Goal: Task Accomplishment & Management: Complete application form

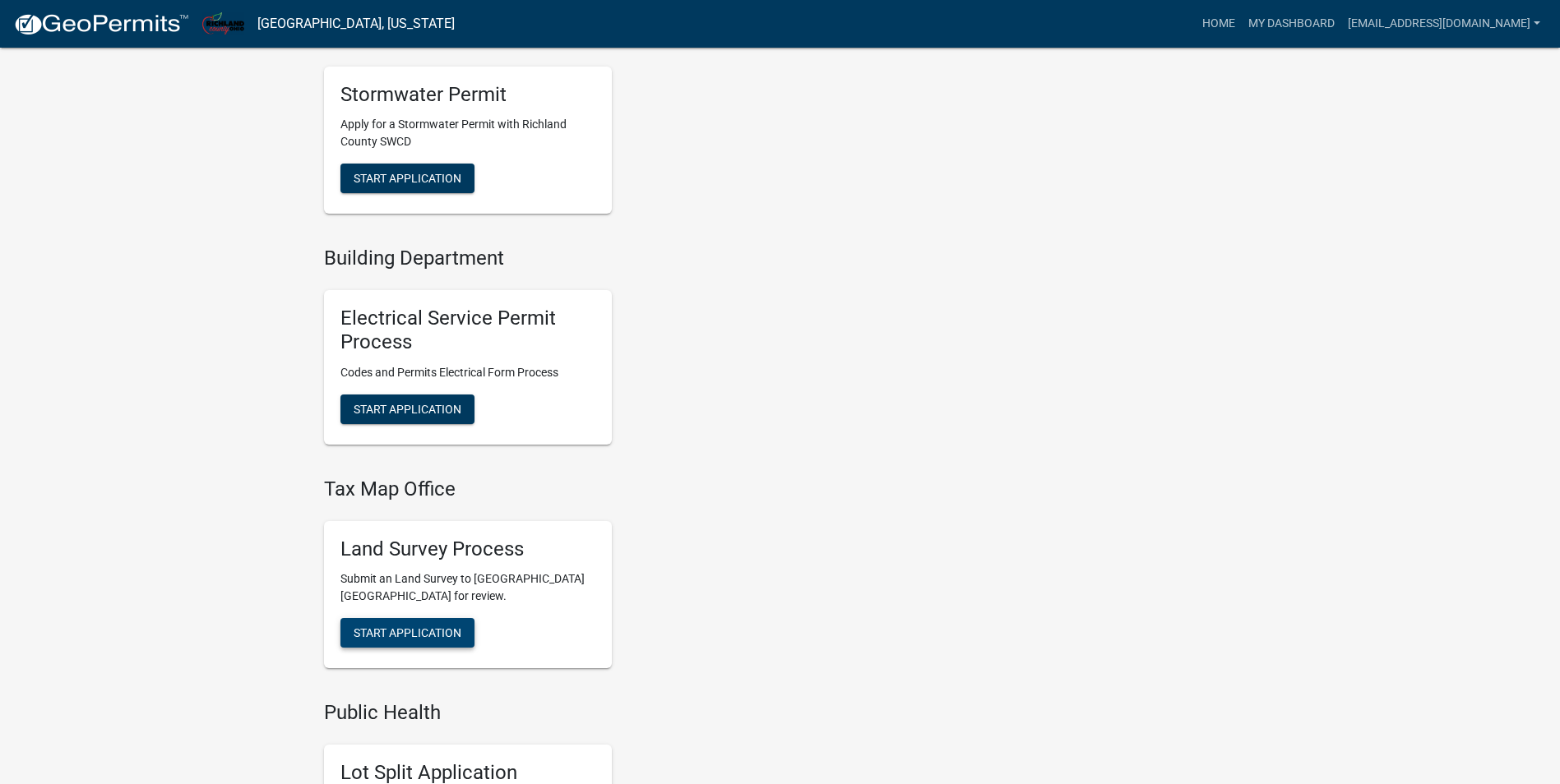
scroll to position [658, 0]
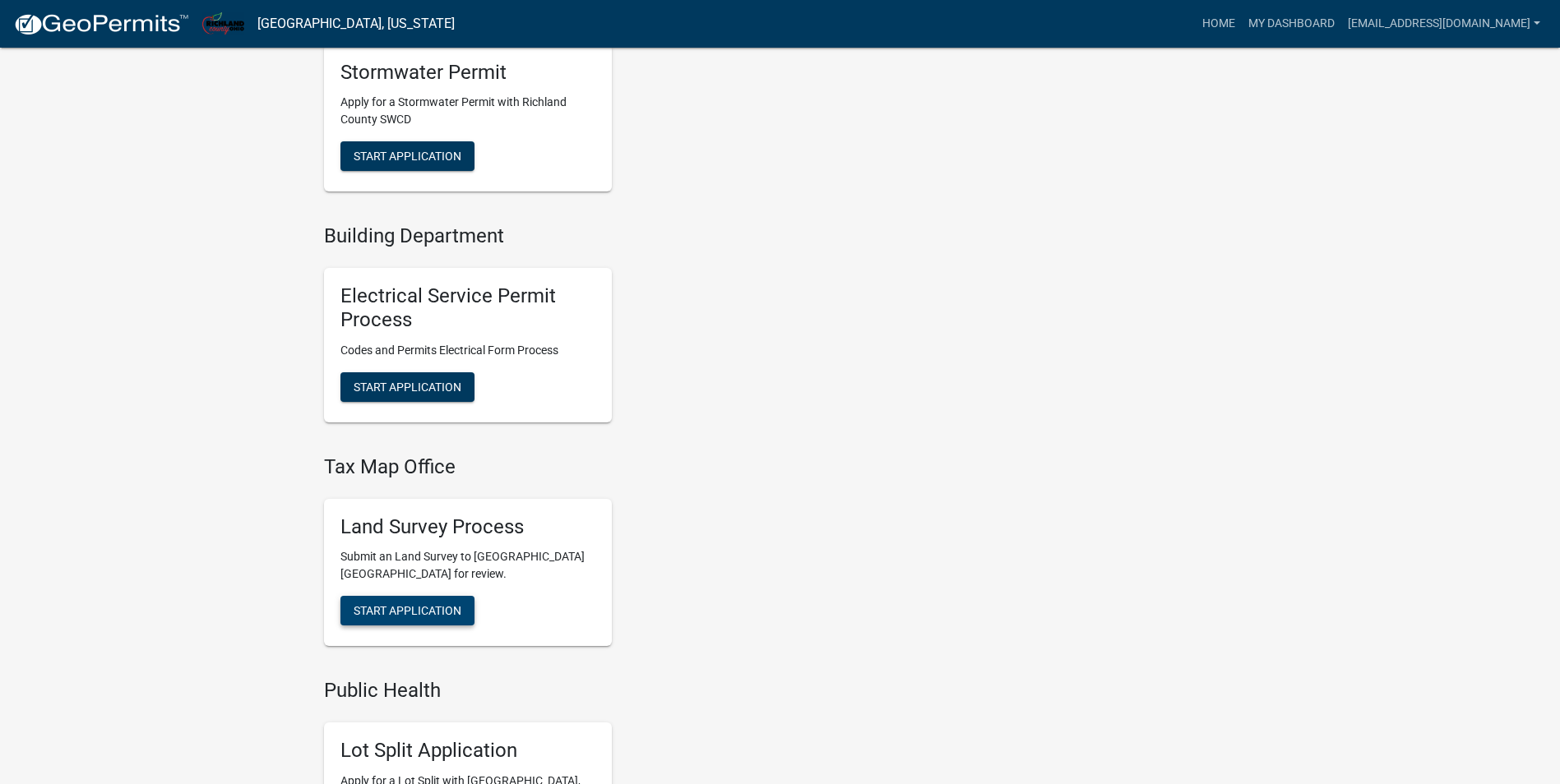
click at [431, 609] on span "Start Application" at bounding box center [407, 610] width 107 height 13
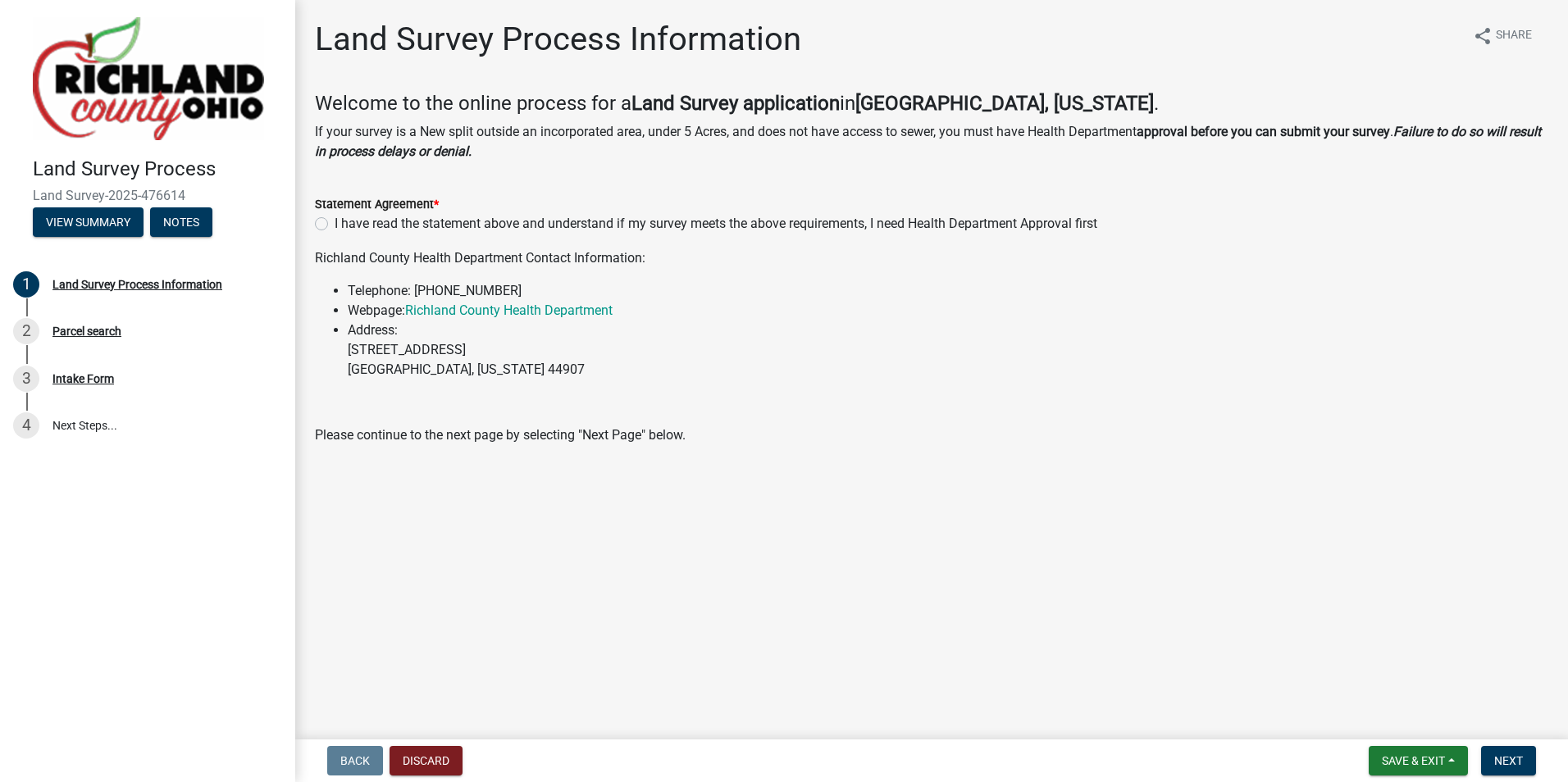
click at [326, 231] on div "I have read the statement above and understand if my survey meets the above req…" at bounding box center [931, 224] width 1233 height 20
click at [335, 226] on label "I have read the statement above and understand if my survey meets the above req…" at bounding box center [716, 224] width 762 height 20
click at [335, 224] on input "I have read the statement above and understand if my survey meets the above req…" at bounding box center [340, 219] width 10 height 10
radio input "true"
click at [1516, 759] on span "Next" at bounding box center [1508, 760] width 29 height 13
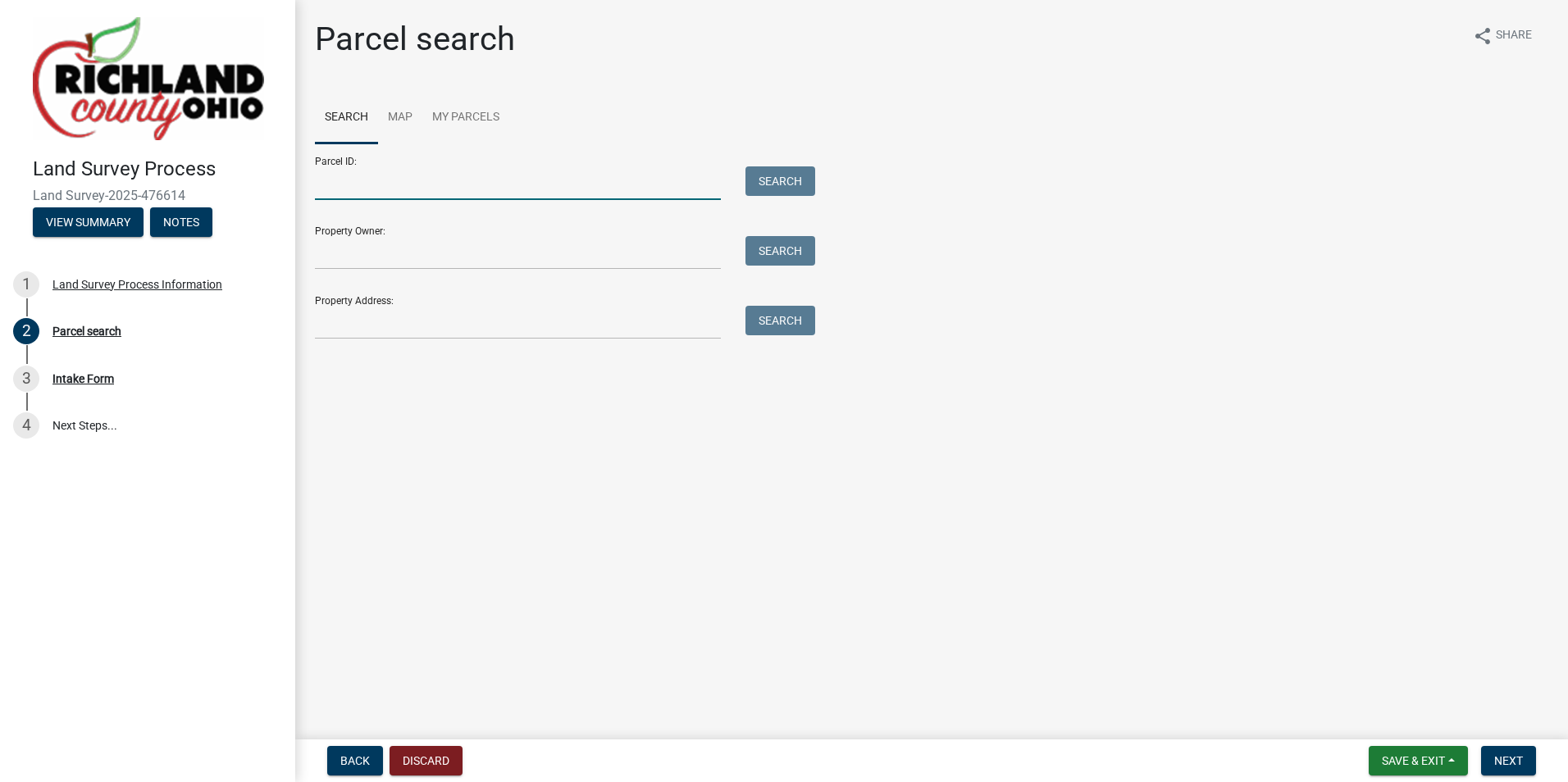
click at [360, 189] on input "Parcel ID:" at bounding box center [518, 183] width 406 height 34
paste input "0270715815000"
click at [345, 184] on input "0270715815000" at bounding box center [518, 183] width 406 height 34
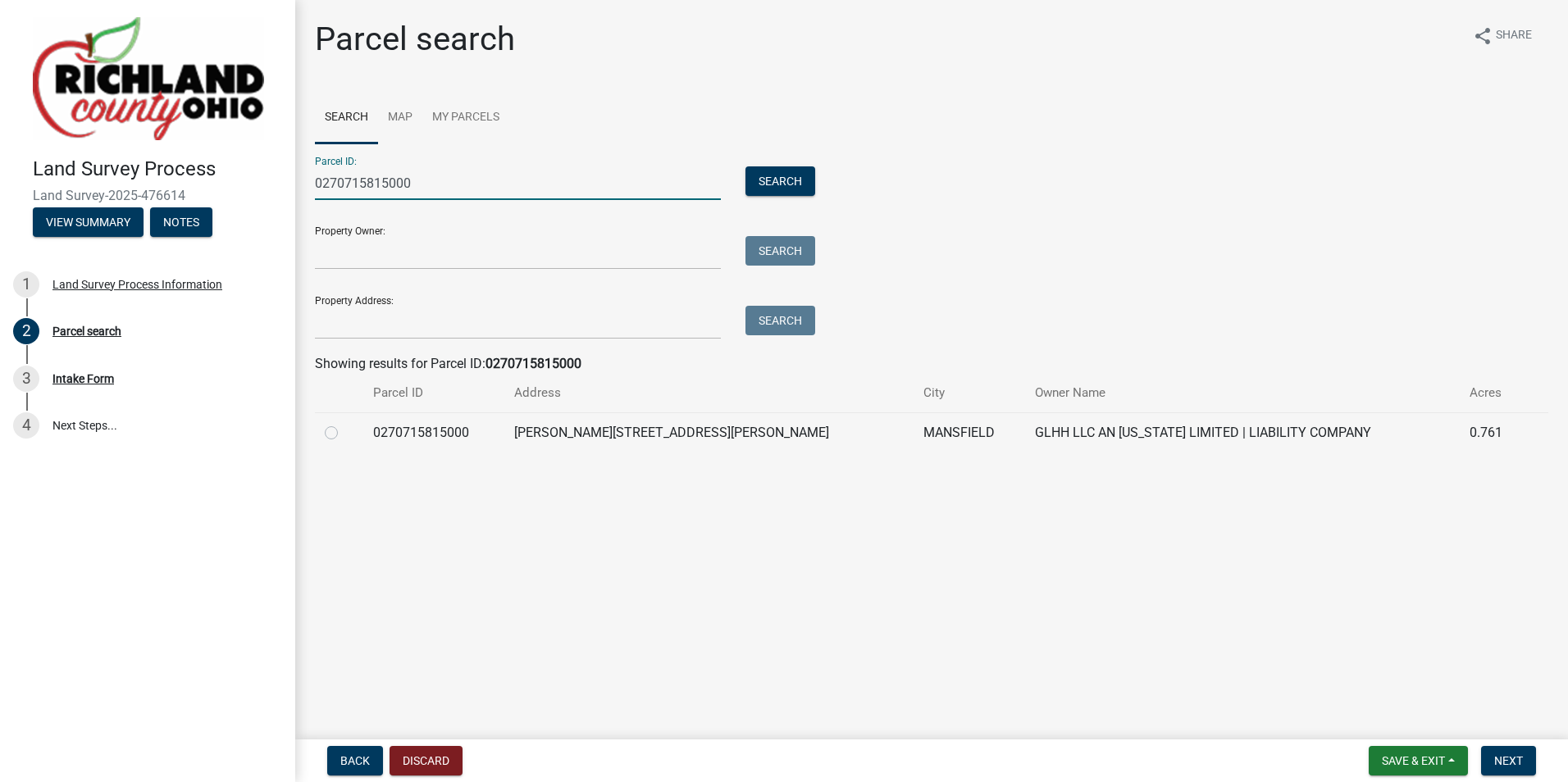
type input "0270715815000"
drag, startPoint x: 329, startPoint y: 430, endPoint x: 353, endPoint y: 438, distance: 25.3
click at [345, 423] on label at bounding box center [345, 423] width 0 height 0
click at [345, 429] on input "radio" at bounding box center [350, 428] width 10 height 10
radio input "true"
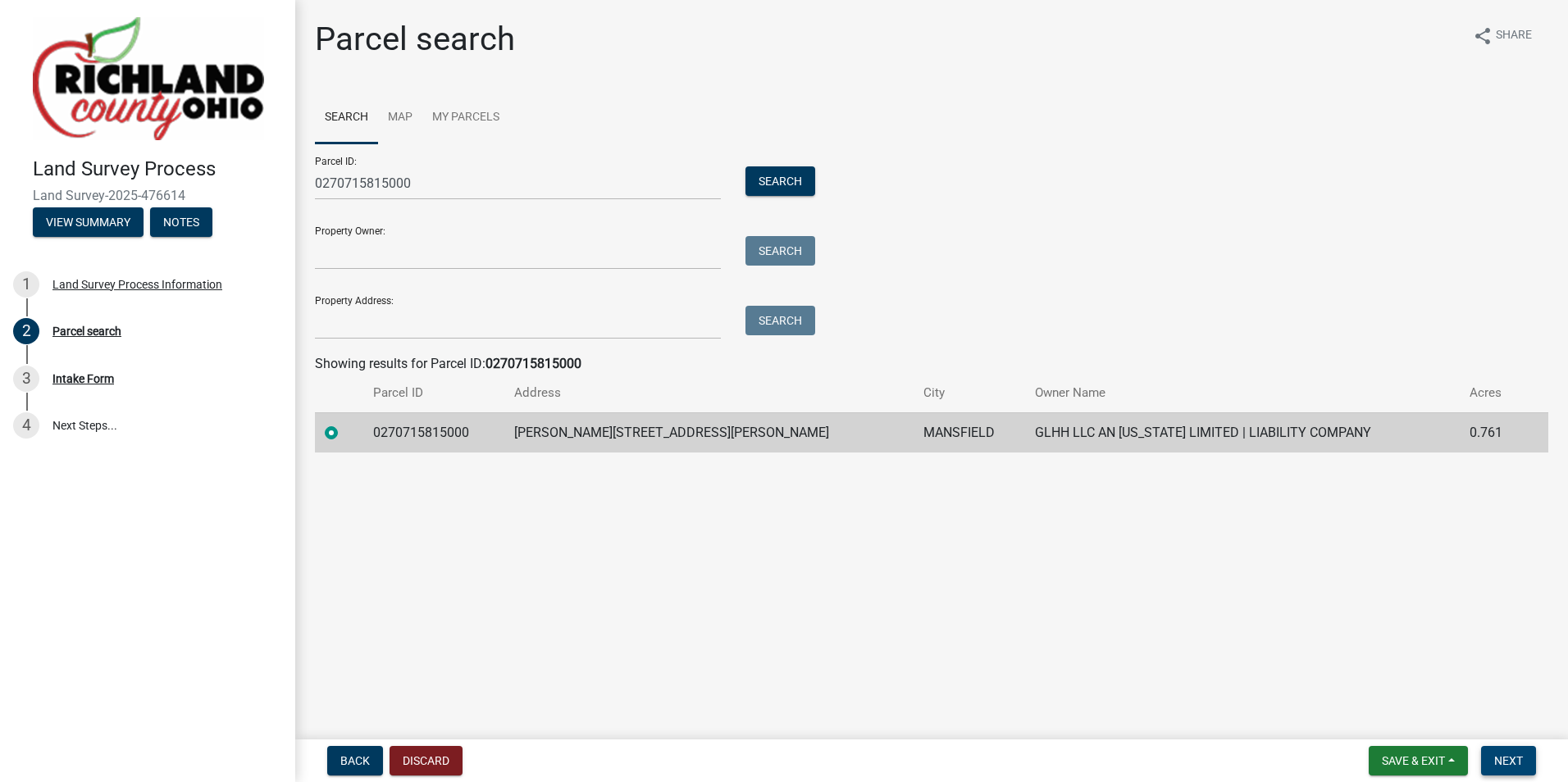
click at [1515, 755] on span "Next" at bounding box center [1508, 760] width 29 height 13
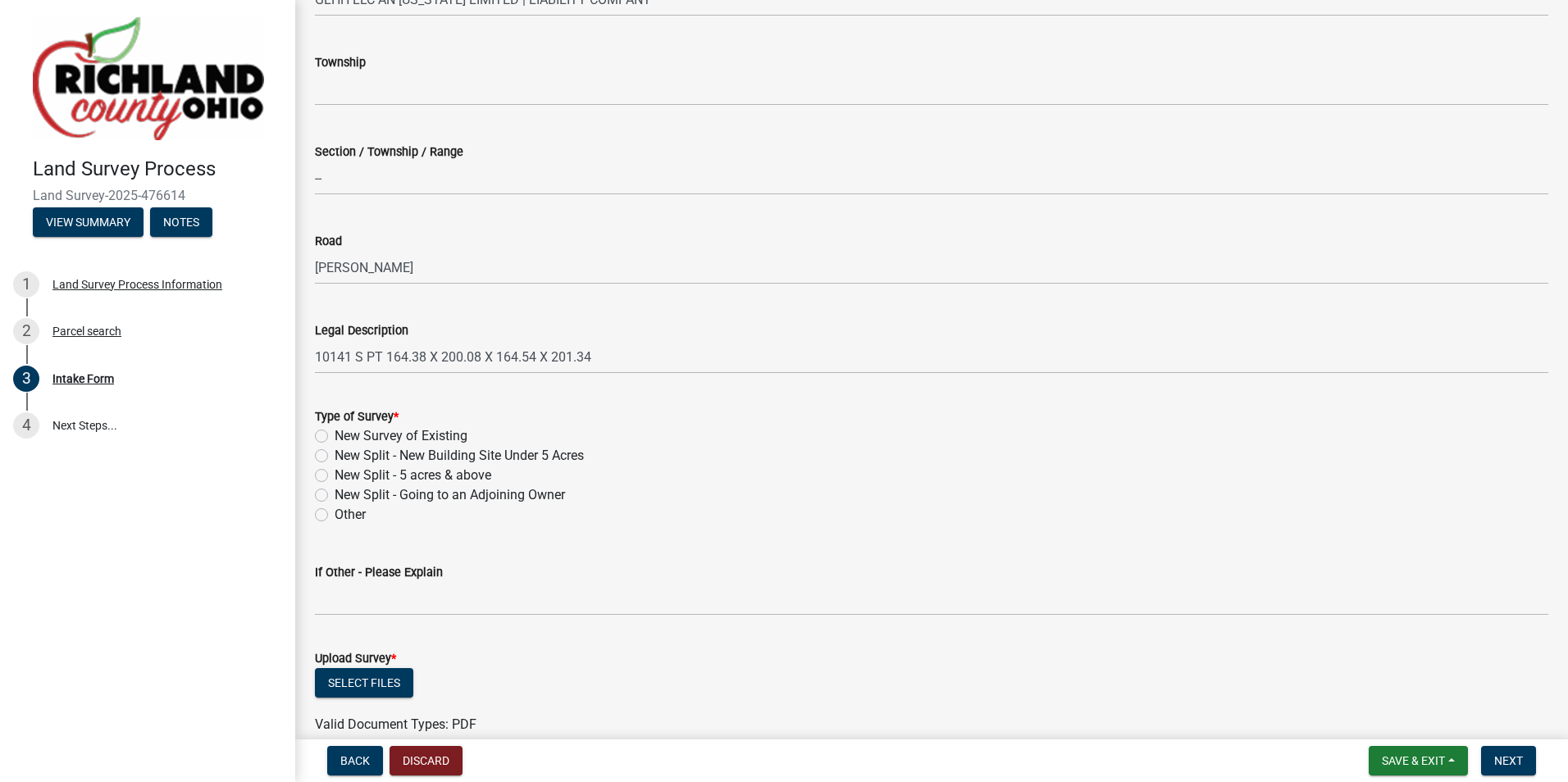
scroll to position [491, 0]
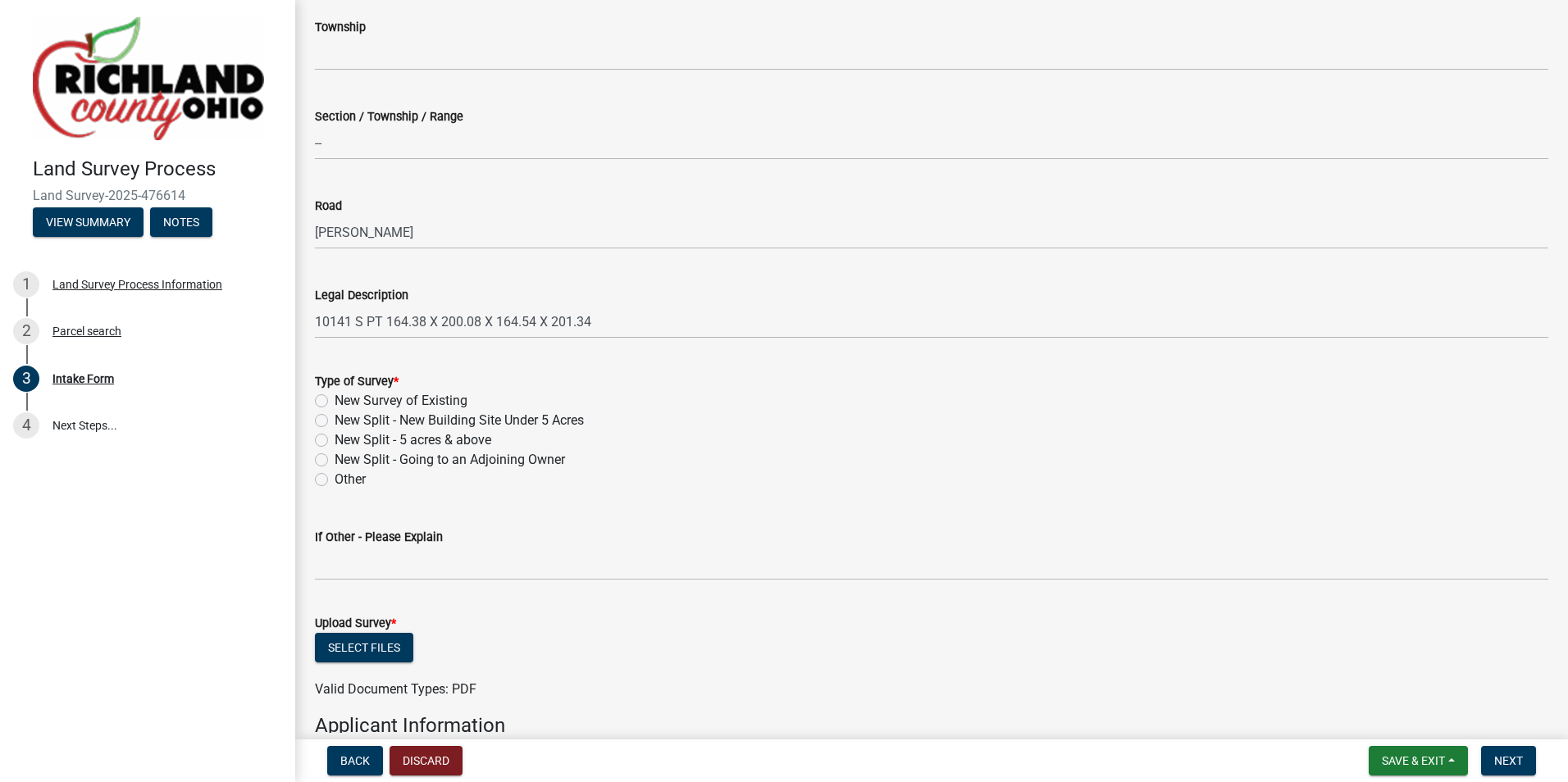
click at [335, 477] on label "Other" at bounding box center [351, 479] width 31 height 20
click at [335, 477] on input "Other" at bounding box center [340, 475] width 10 height 10
radio input "true"
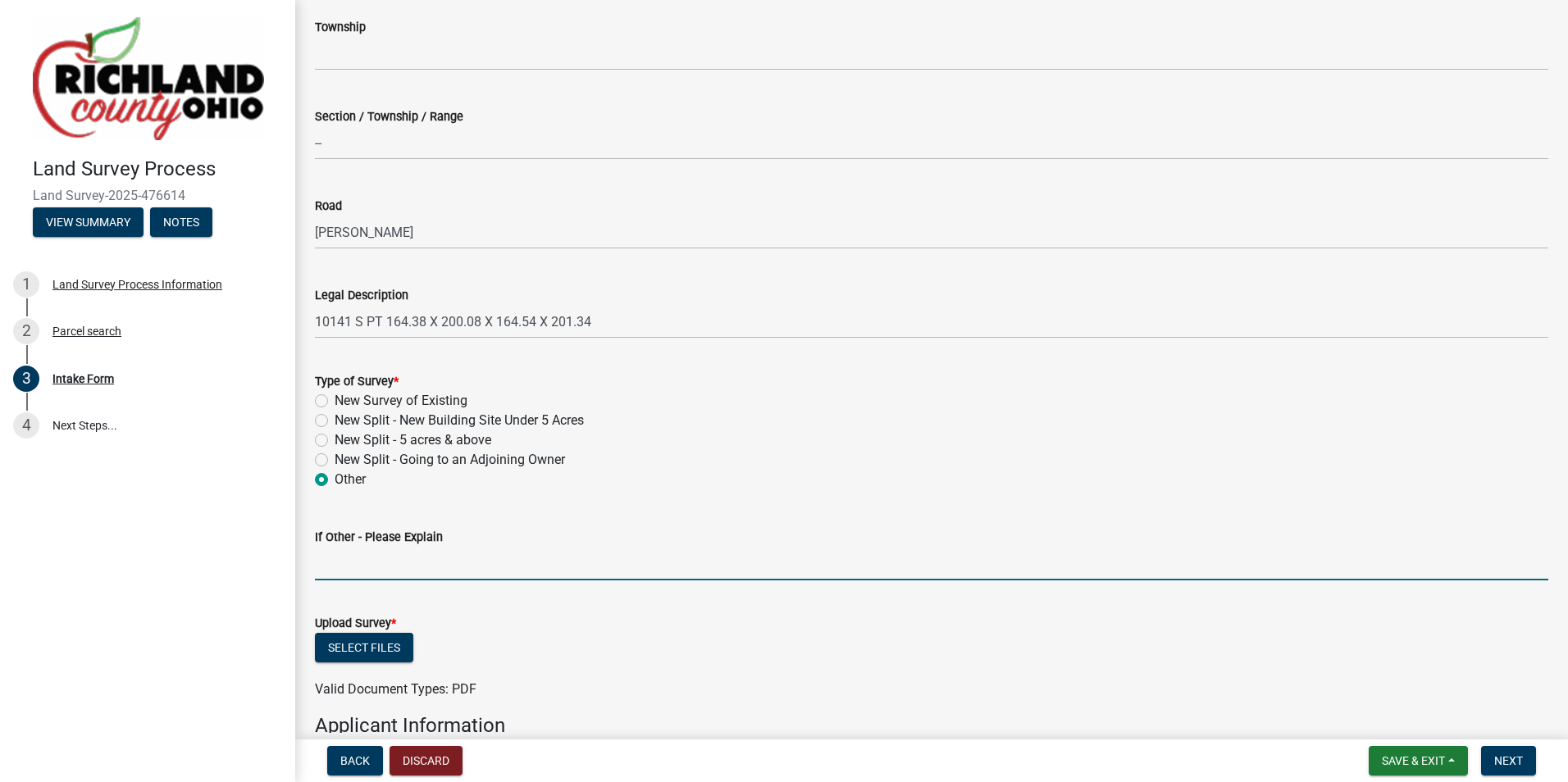
click at [383, 568] on input "If Other - Please Explain" at bounding box center [931, 564] width 1233 height 34
type input "s"
type input "Split in the City of [GEOGRAPHIC_DATA]"
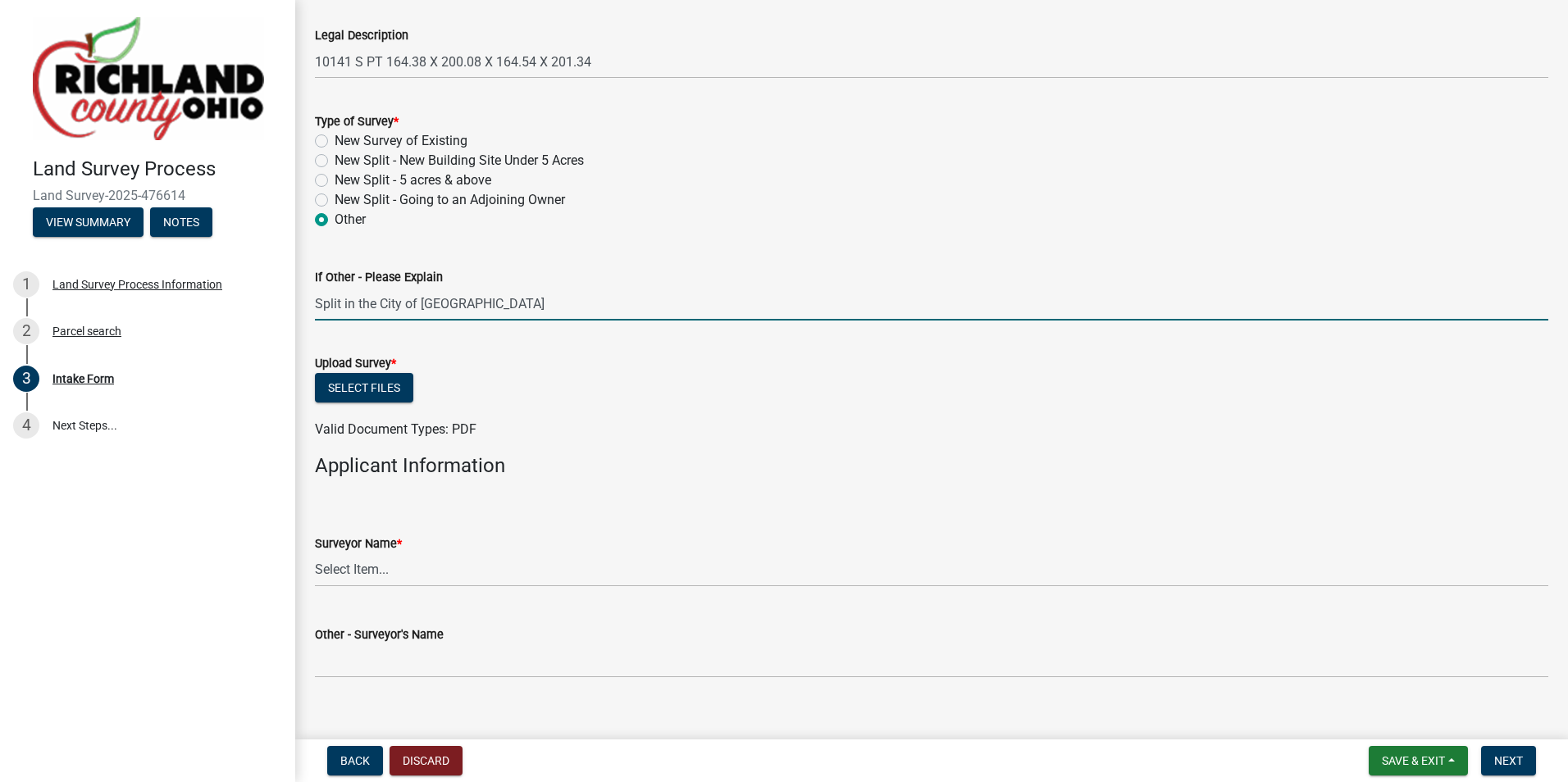
scroll to position [819, 0]
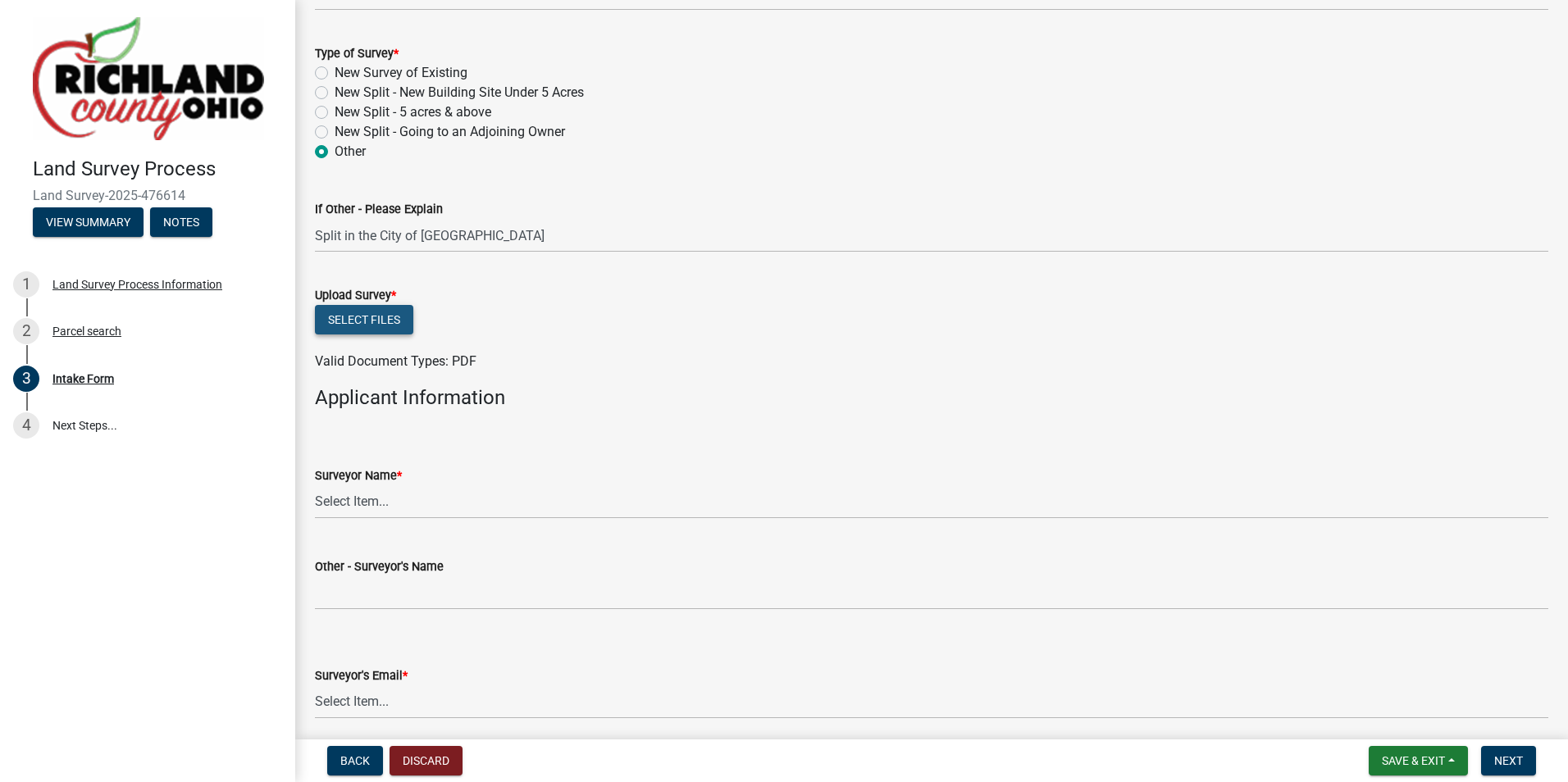
click at [365, 322] on button "Select files" at bounding box center [364, 320] width 98 height 30
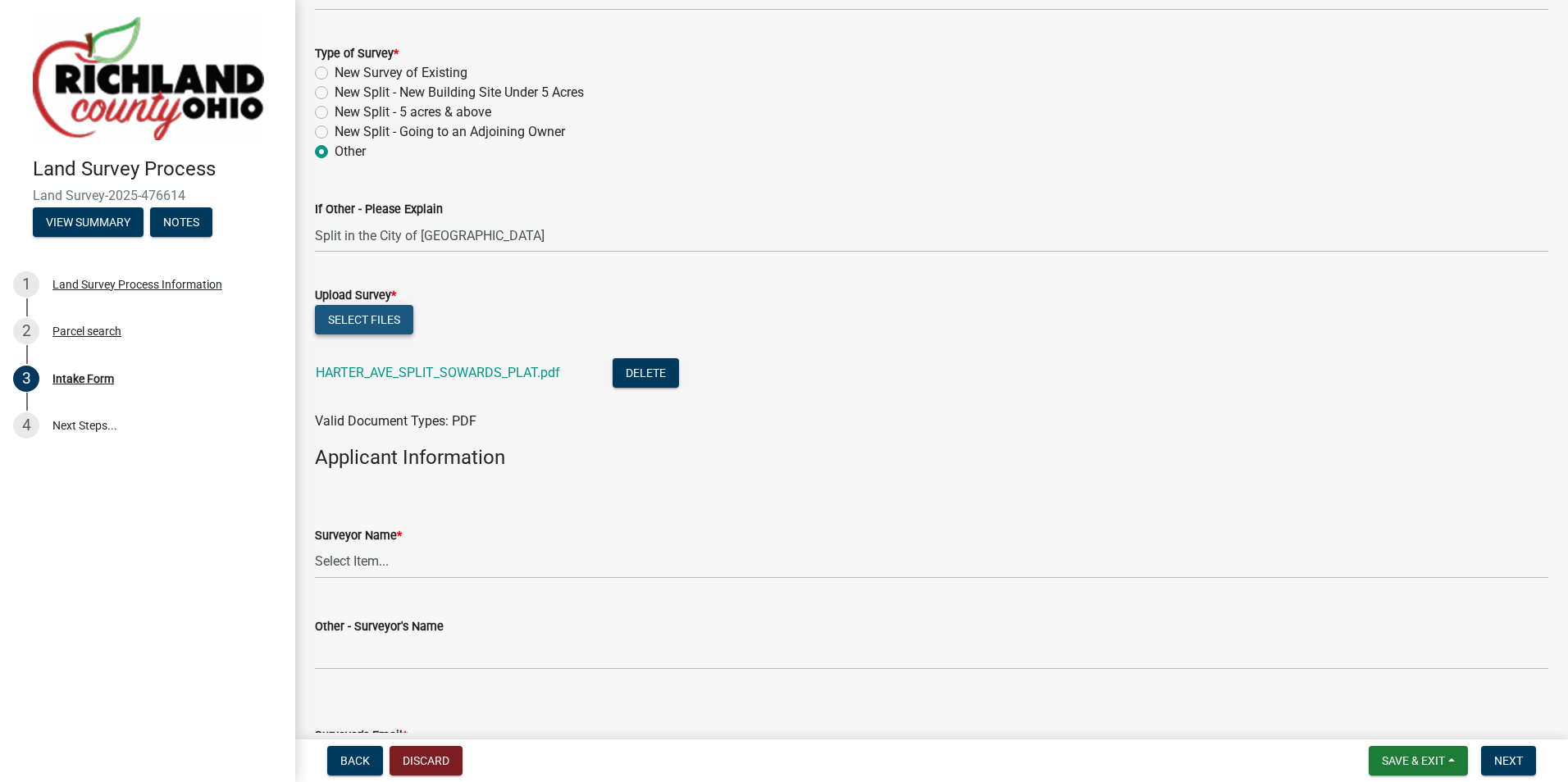
click at [346, 320] on button "Select files" at bounding box center [364, 320] width 98 height 30
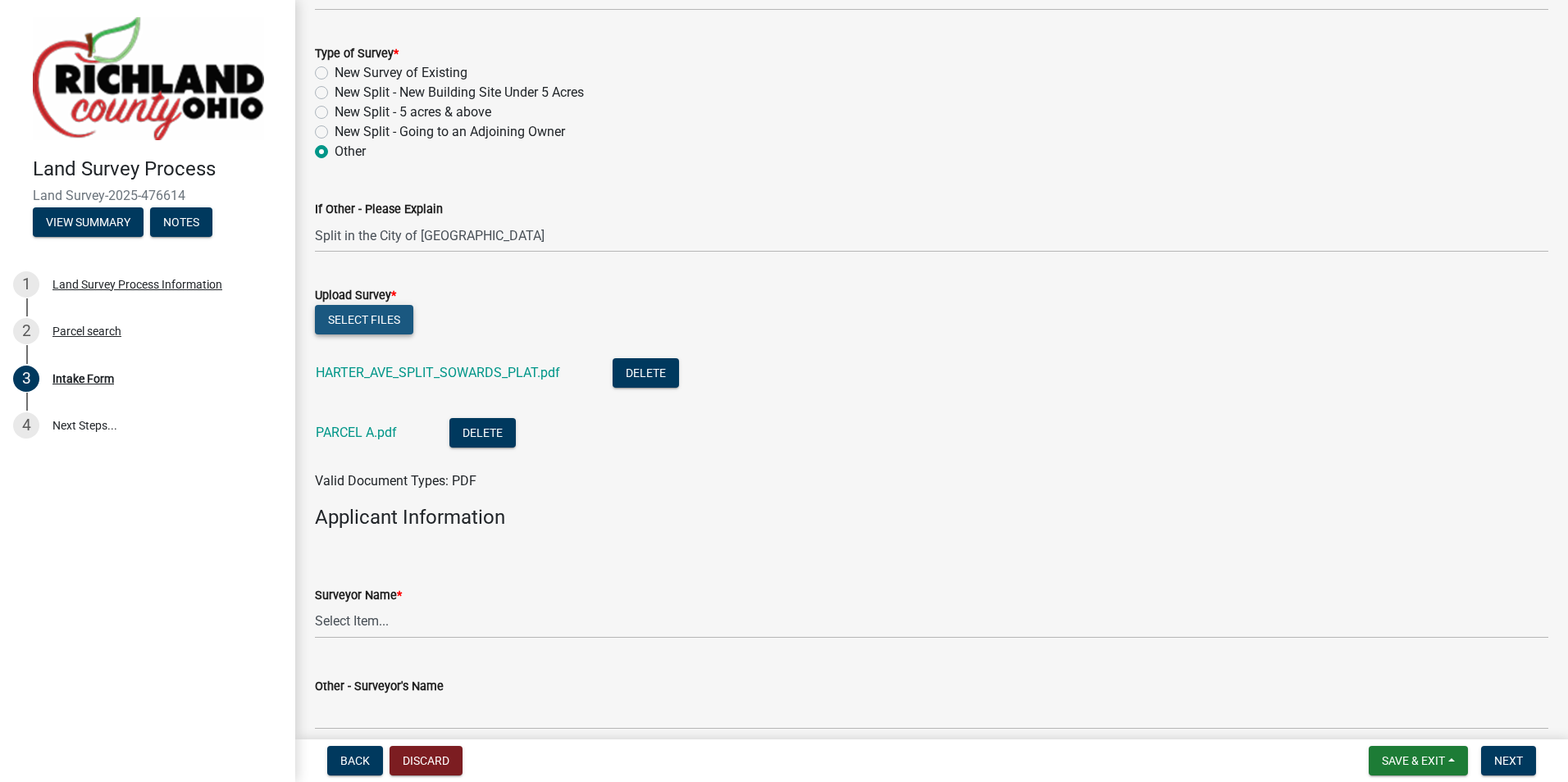
click at [358, 320] on button "Select files" at bounding box center [364, 320] width 98 height 30
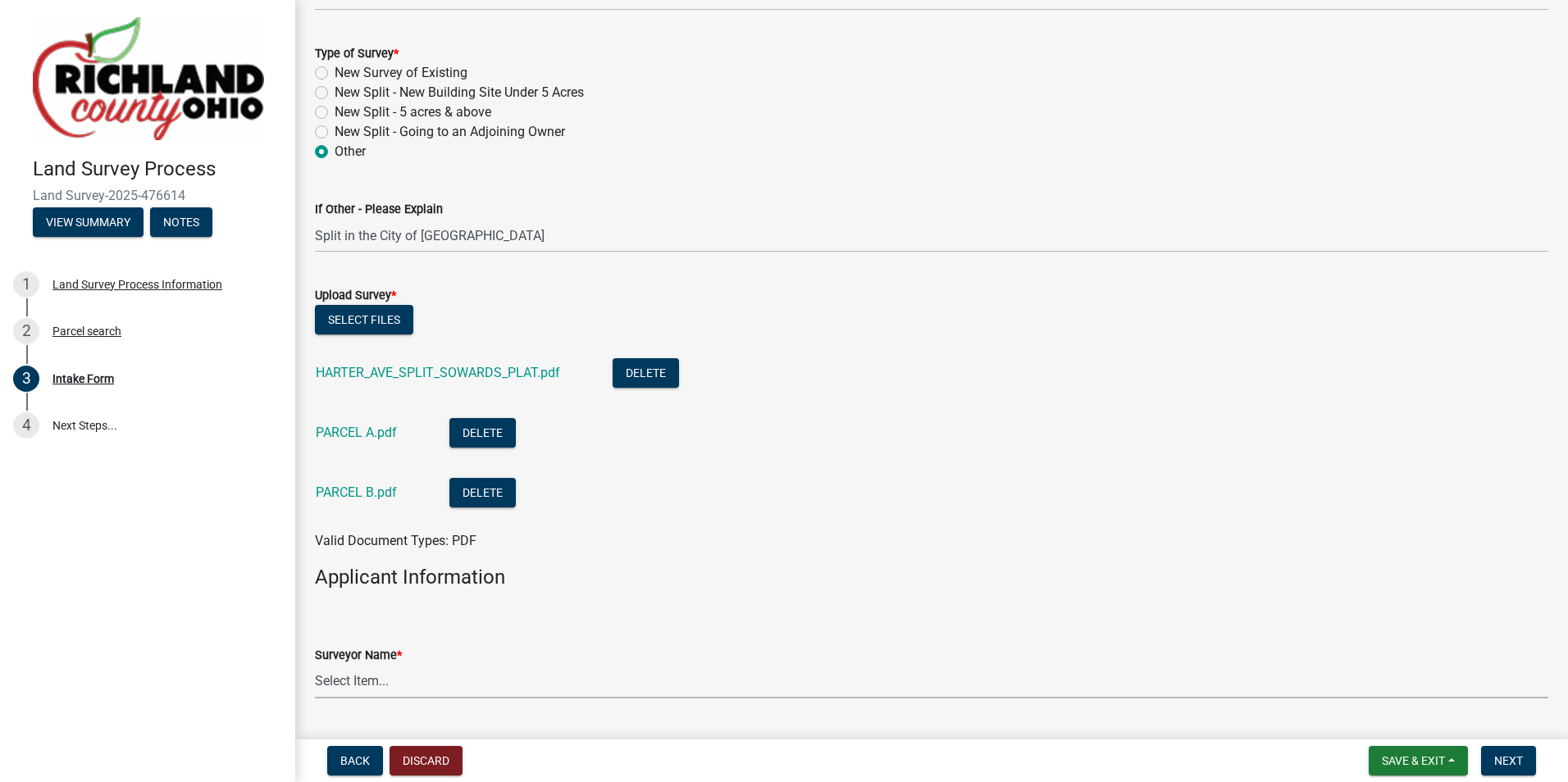
click at [399, 674] on select "Select Item... [PERSON_NAME], [PERSON_NAME], [PERSON_NAME], [PERSON_NAME], [PER…" at bounding box center [931, 681] width 1233 height 34
click at [315, 665] on select "Select Item... [PERSON_NAME], [PERSON_NAME], [PERSON_NAME], [PERSON_NAME], [PER…" at bounding box center [931, 681] width 1233 height 34
select select "e3ca45da-66a7-4348-bdb2-aae22e64458a"
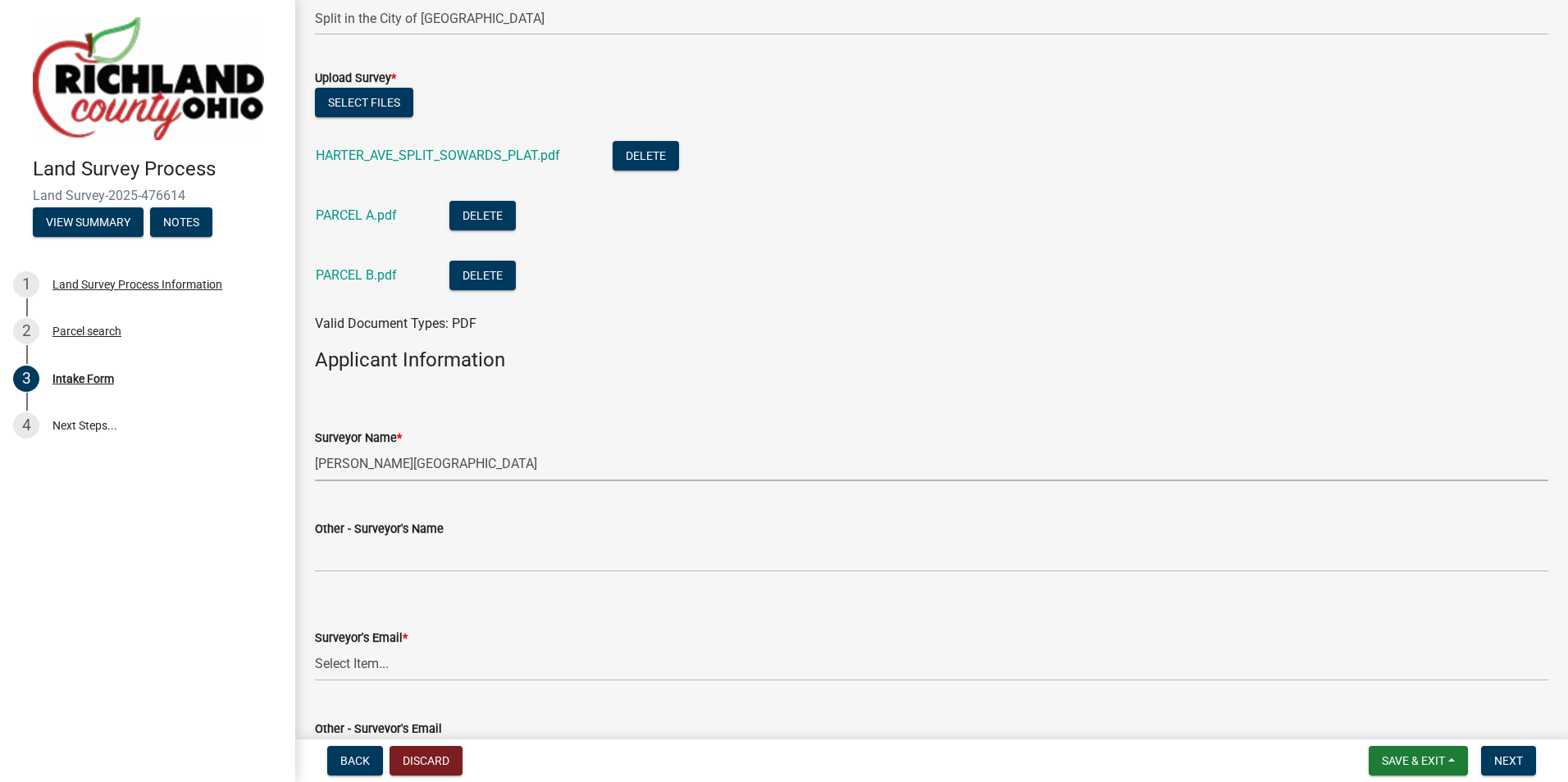
scroll to position [1147, 0]
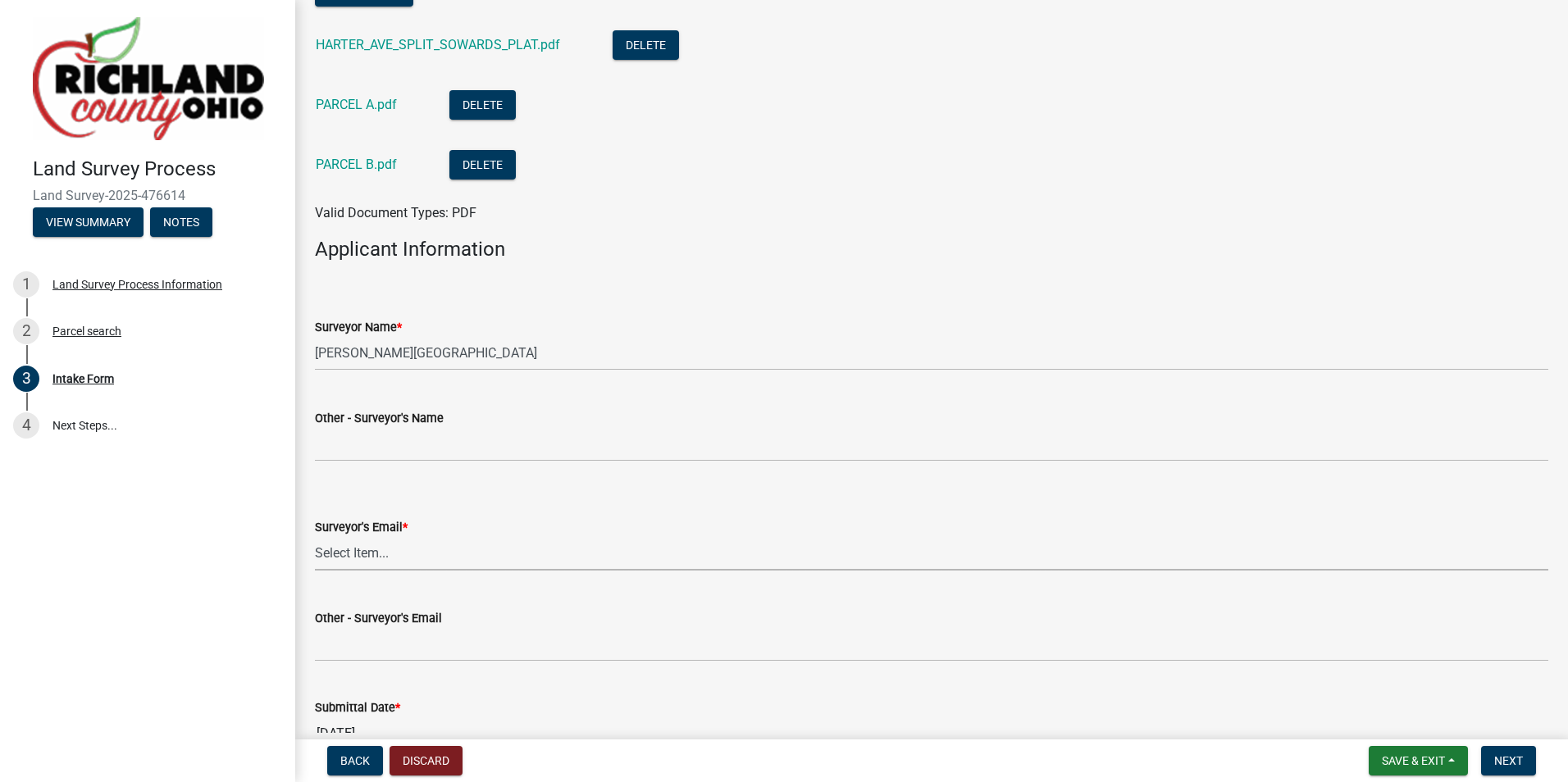
click at [365, 551] on select "Select Item... [EMAIL_ADDRESS][DOMAIN_NAME] [EMAIL_ADDRESS][DOMAIN_NAME] [EMAIL…" at bounding box center [931, 553] width 1233 height 34
click at [315, 537] on select "Select Item... [EMAIL_ADDRESS][DOMAIN_NAME] [EMAIL_ADDRESS][DOMAIN_NAME] [EMAIL…" at bounding box center [931, 553] width 1233 height 34
select select "5c0a573e-17ec-4098-be21-054cfa68ffd7"
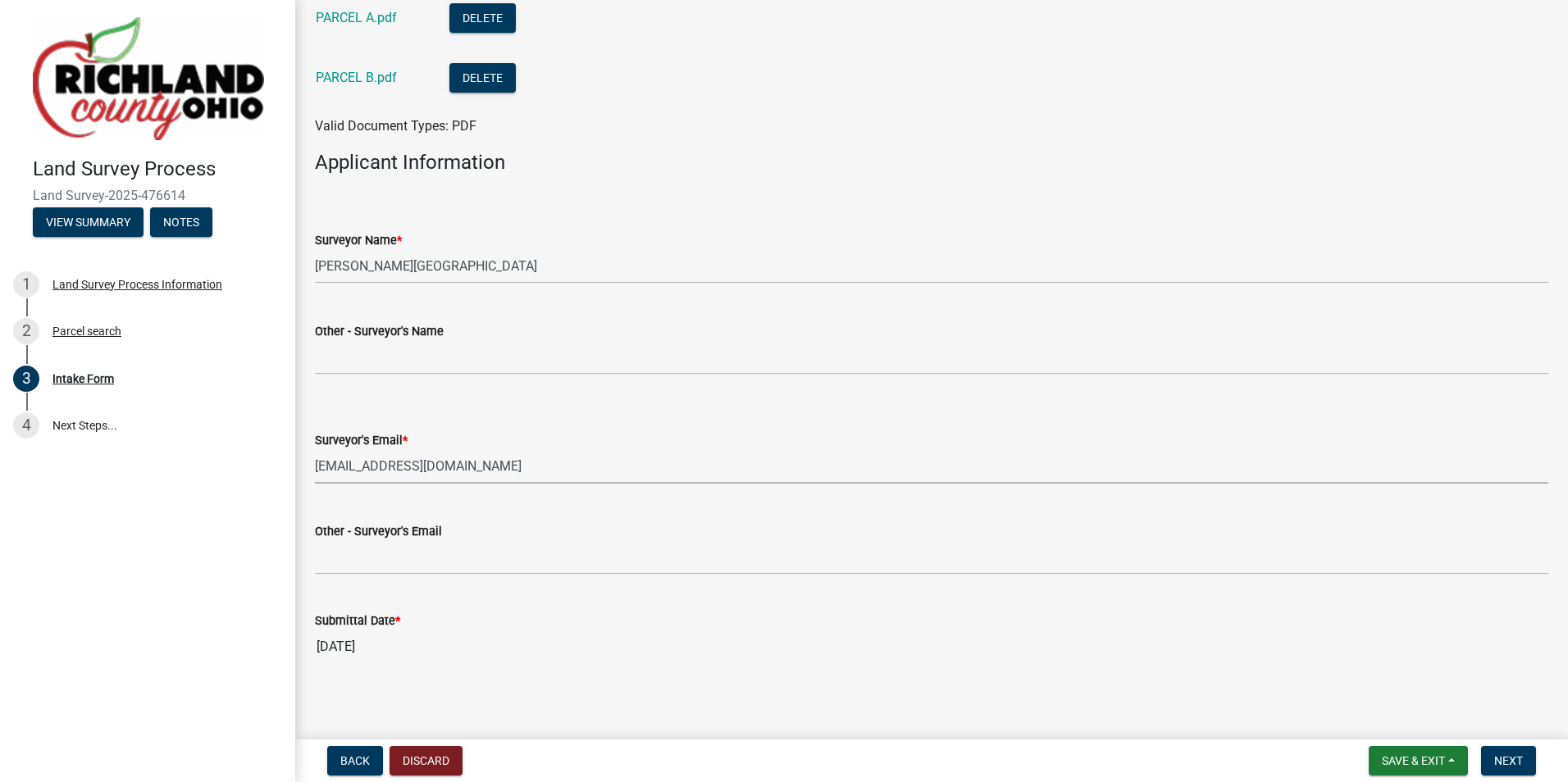
scroll to position [1242, 0]
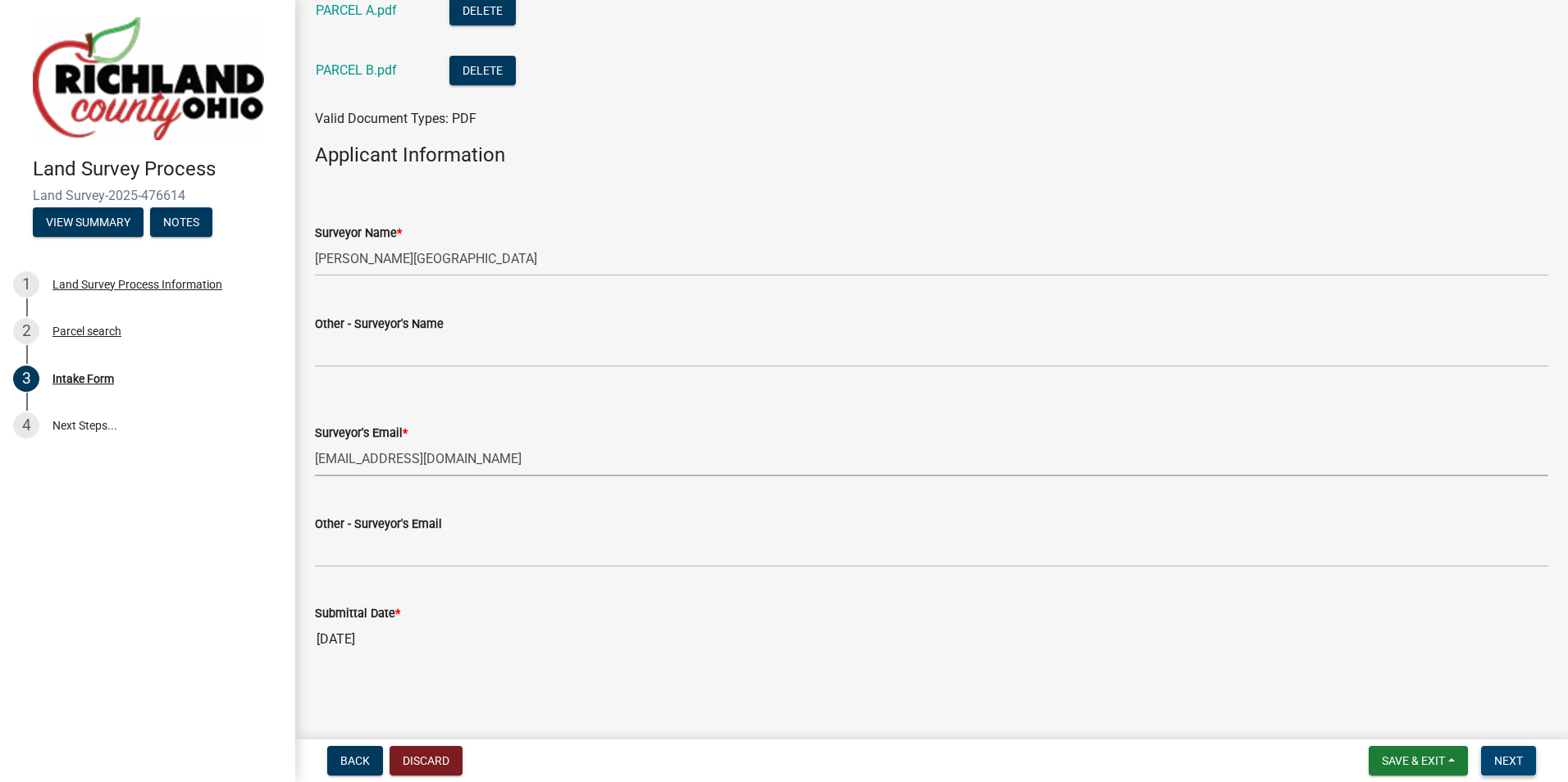
click at [1514, 759] on span "Next" at bounding box center [1508, 760] width 29 height 13
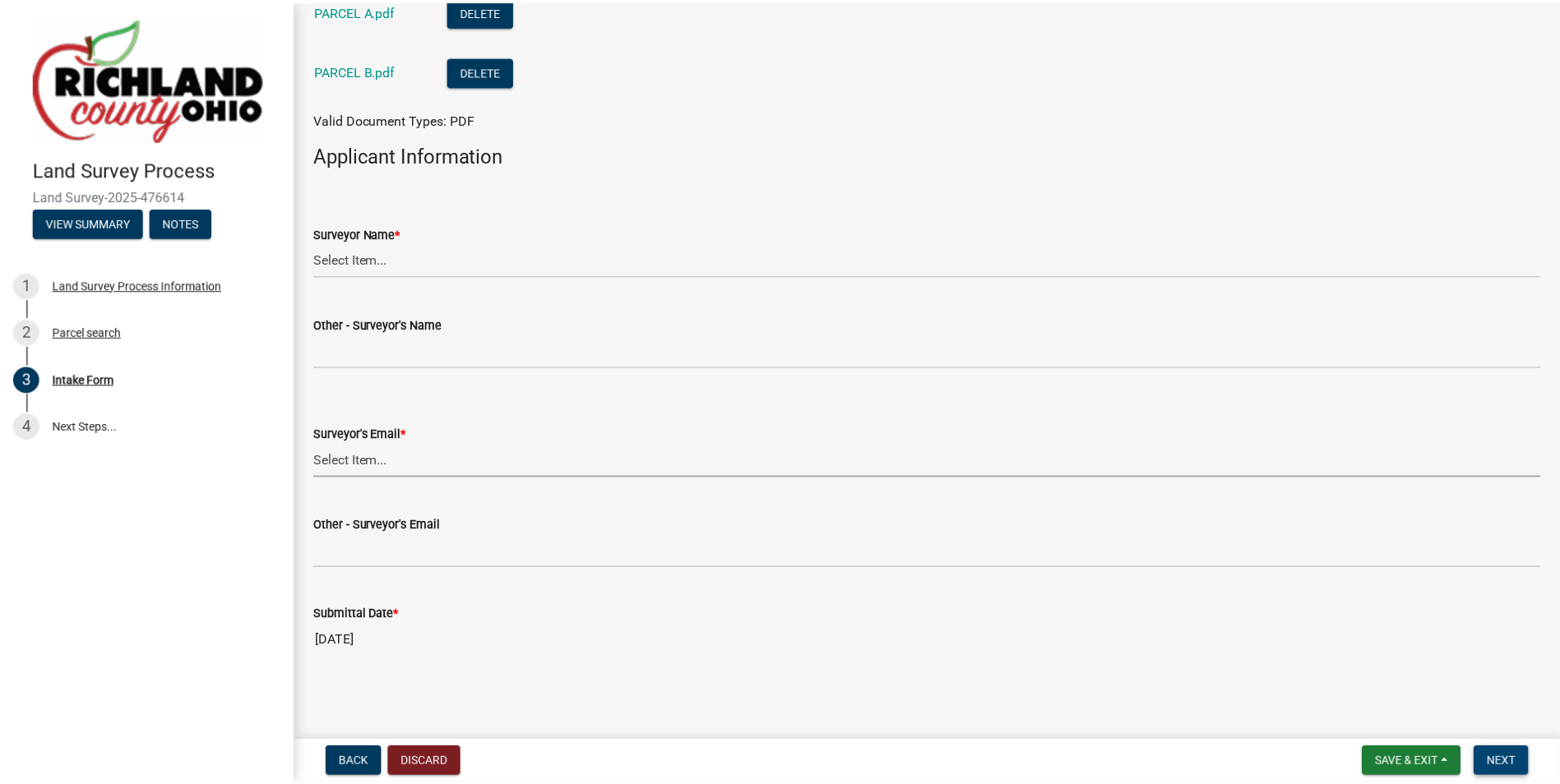
scroll to position [0, 0]
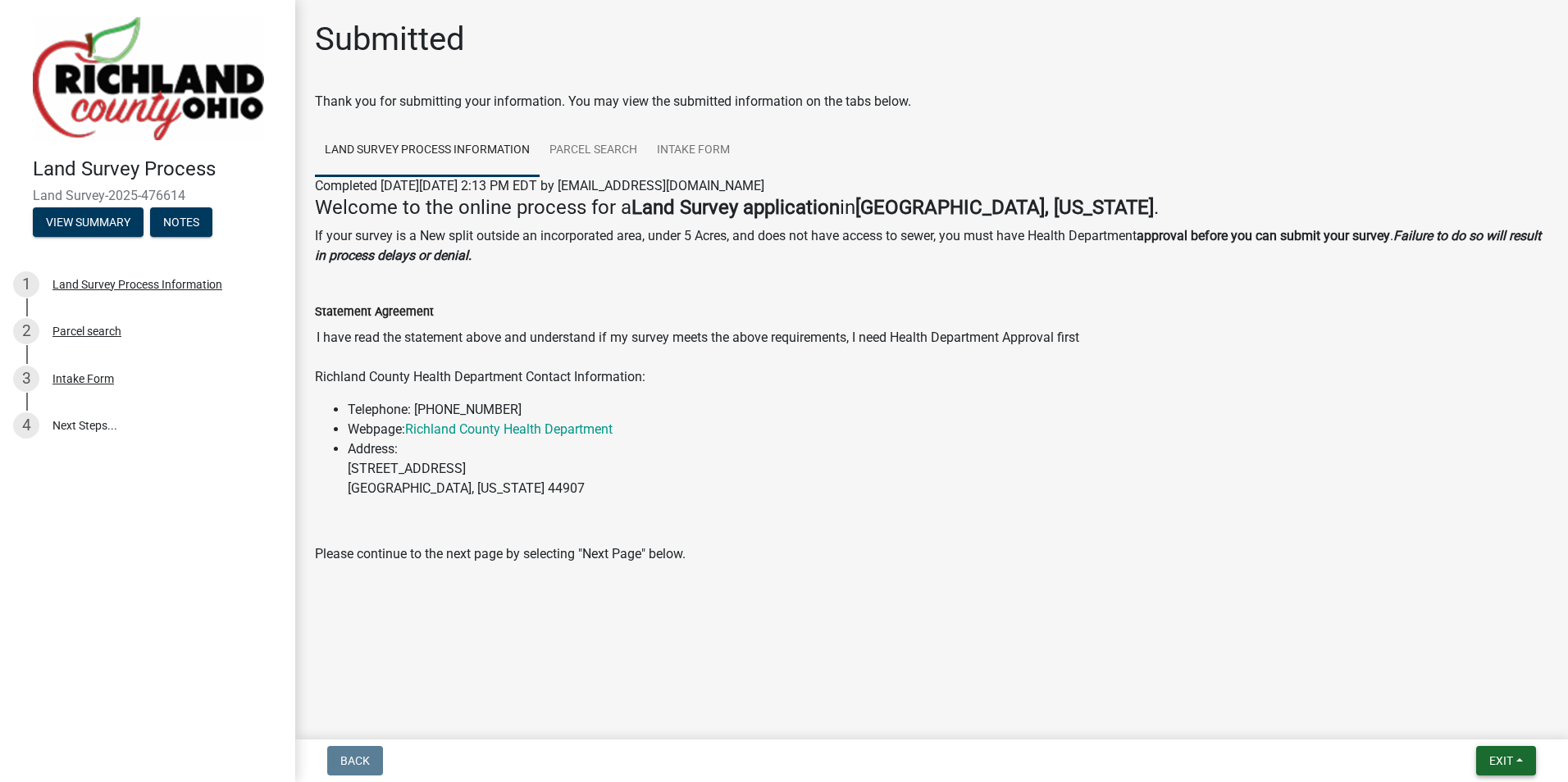
click at [1485, 759] on button "Exit" at bounding box center [1505, 761] width 60 height 30
click at [1466, 719] on button "Save & Exit" at bounding box center [1470, 718] width 131 height 39
